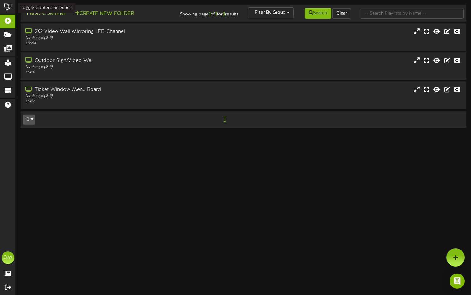
click at [41, 15] on button "Add Content" at bounding box center [45, 14] width 45 height 8
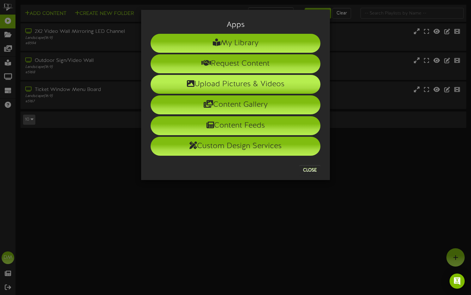
click at [218, 81] on li "Upload Pictures & Videos" at bounding box center [236, 84] width 170 height 19
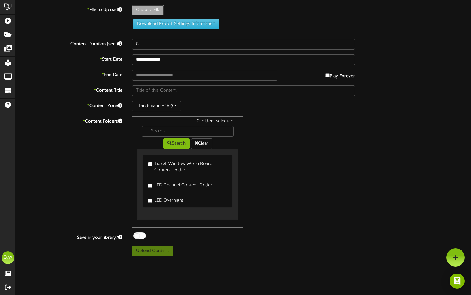
type input "**********"
type input "W-Billboard-ComedyChurch_TRR-09072025"
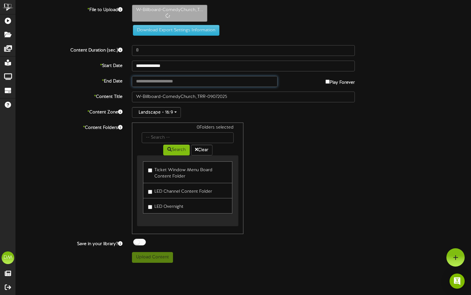
click at [166, 84] on input "text" at bounding box center [205, 81] width 146 height 11
type input "**********"
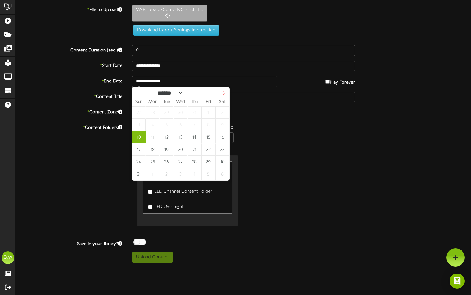
select select "*"
click at [226, 94] on span at bounding box center [223, 92] width 11 height 11
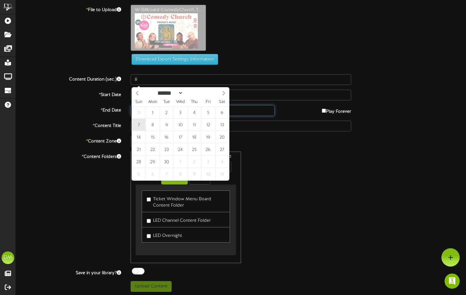
type input "**********"
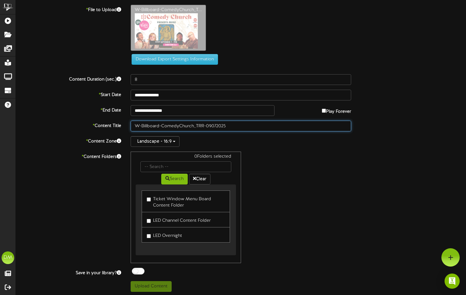
click at [164, 127] on input "W-Billboard-ComedyChurch_TRR-09072025" at bounding box center [241, 126] width 221 height 11
drag, startPoint x: 162, startPoint y: 126, endPoint x: 121, endPoint y: 125, distance: 40.7
click at [121, 125] on div "* Content Title W-Billboard-ComedyChurch_TRR-09072025" at bounding box center [241, 126] width 460 height 11
type input ""Comedy [DEMOGRAPHIC_DATA]" ([DATE])"
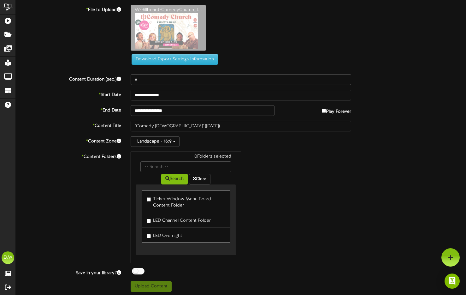
click at [149, 224] on link "LED Channel Content Folder" at bounding box center [186, 219] width 88 height 15
click at [148, 224] on label "LED Channel Content Folder" at bounding box center [179, 219] width 64 height 9
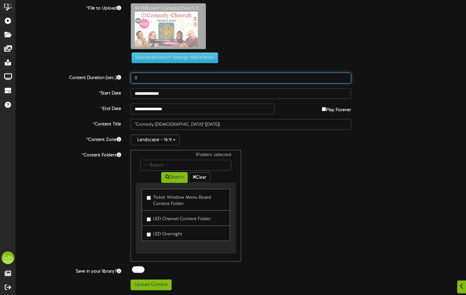
drag, startPoint x: 143, startPoint y: 78, endPoint x: 120, endPoint y: 74, distance: 23.7
click at [120, 74] on div "Content Duration (sec.) 8" at bounding box center [241, 78] width 460 height 11
type input "5"
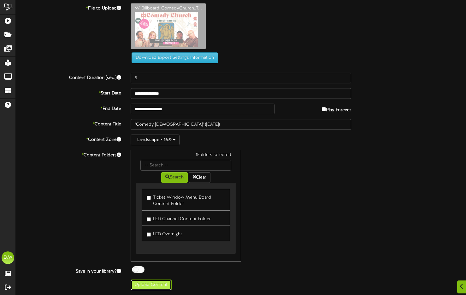
click at [157, 285] on button "Upload Content" at bounding box center [151, 284] width 41 height 11
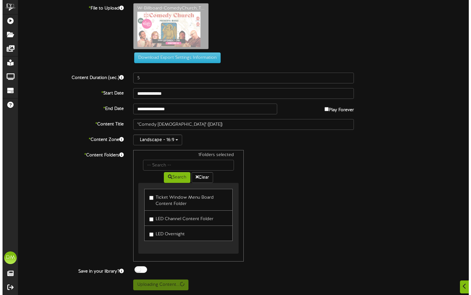
scroll to position [0, 0]
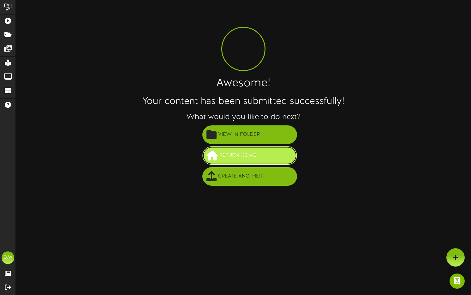
click at [251, 148] on button "Return Home" at bounding box center [249, 155] width 95 height 19
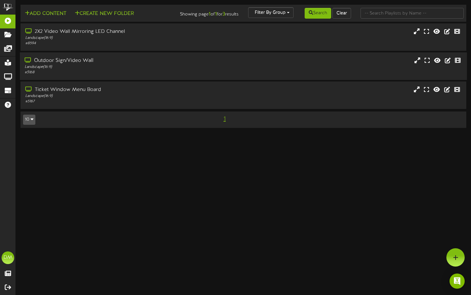
click at [57, 70] on div "Landscape ( 16:9 )" at bounding box center [113, 66] width 177 height 5
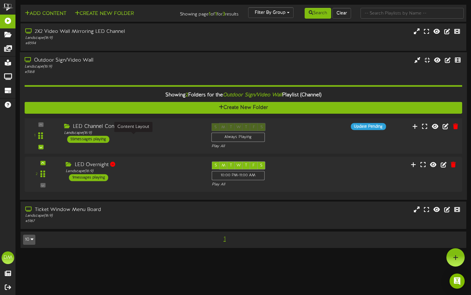
click at [104, 136] on div "Landscape ( 16:9 )" at bounding box center [133, 132] width 138 height 5
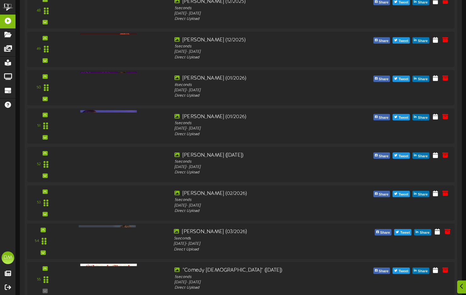
scroll to position [2087, 0]
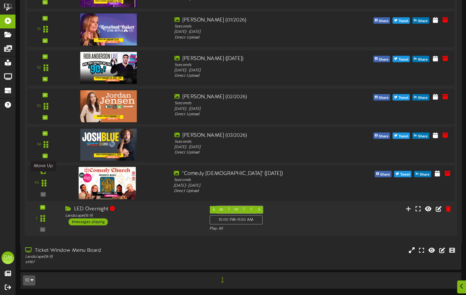
click at [43, 172] on icon at bounding box center [43, 171] width 3 height 3
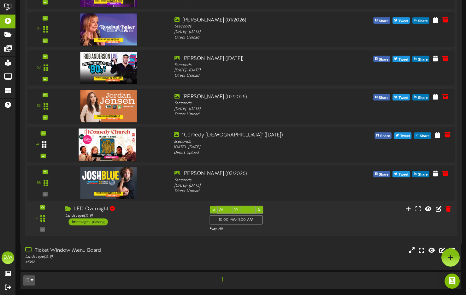
scroll to position [2060, 0]
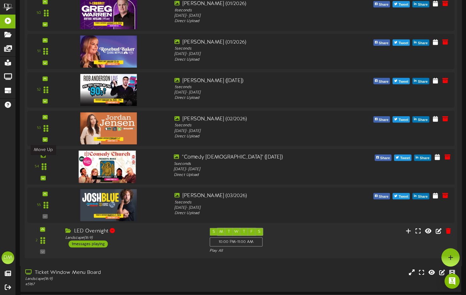
click at [42, 157] on icon at bounding box center [43, 155] width 3 height 3
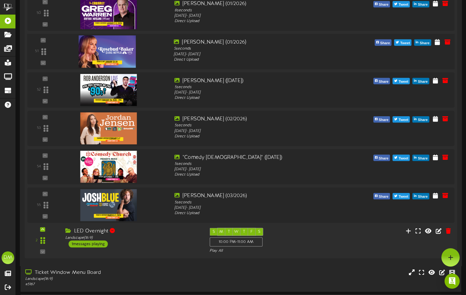
scroll to position [1956, 0]
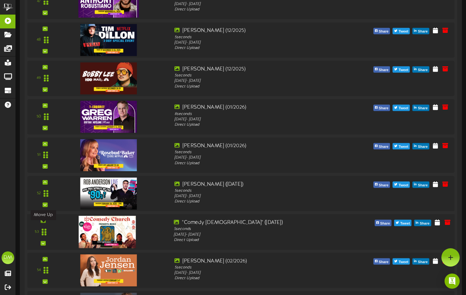
click at [44, 222] on icon at bounding box center [43, 220] width 3 height 3
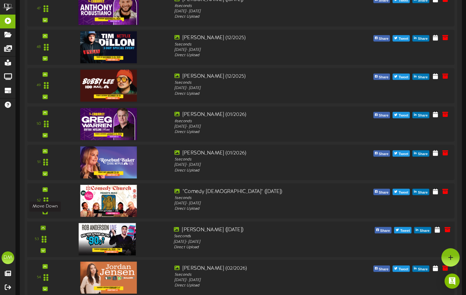
scroll to position [1943, 0]
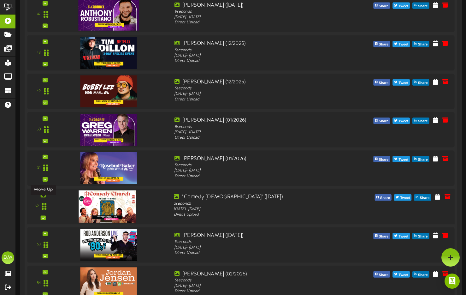
click at [43, 197] on icon at bounding box center [43, 195] width 3 height 3
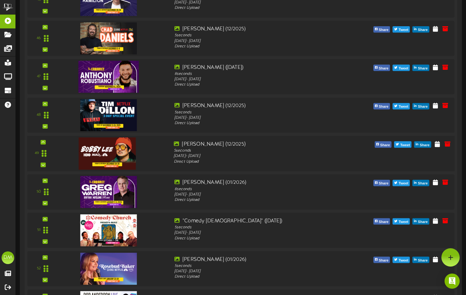
scroll to position [1853, 0]
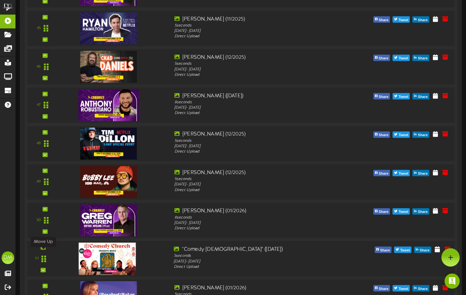
click at [43, 249] on icon at bounding box center [43, 247] width 3 height 3
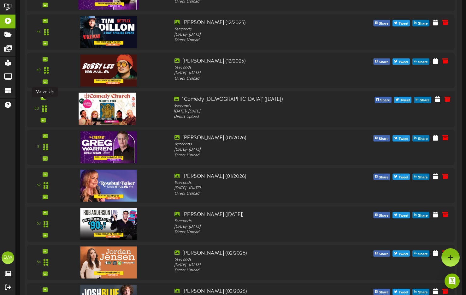
scroll to position [1952, 0]
